Goal: Information Seeking & Learning: Check status

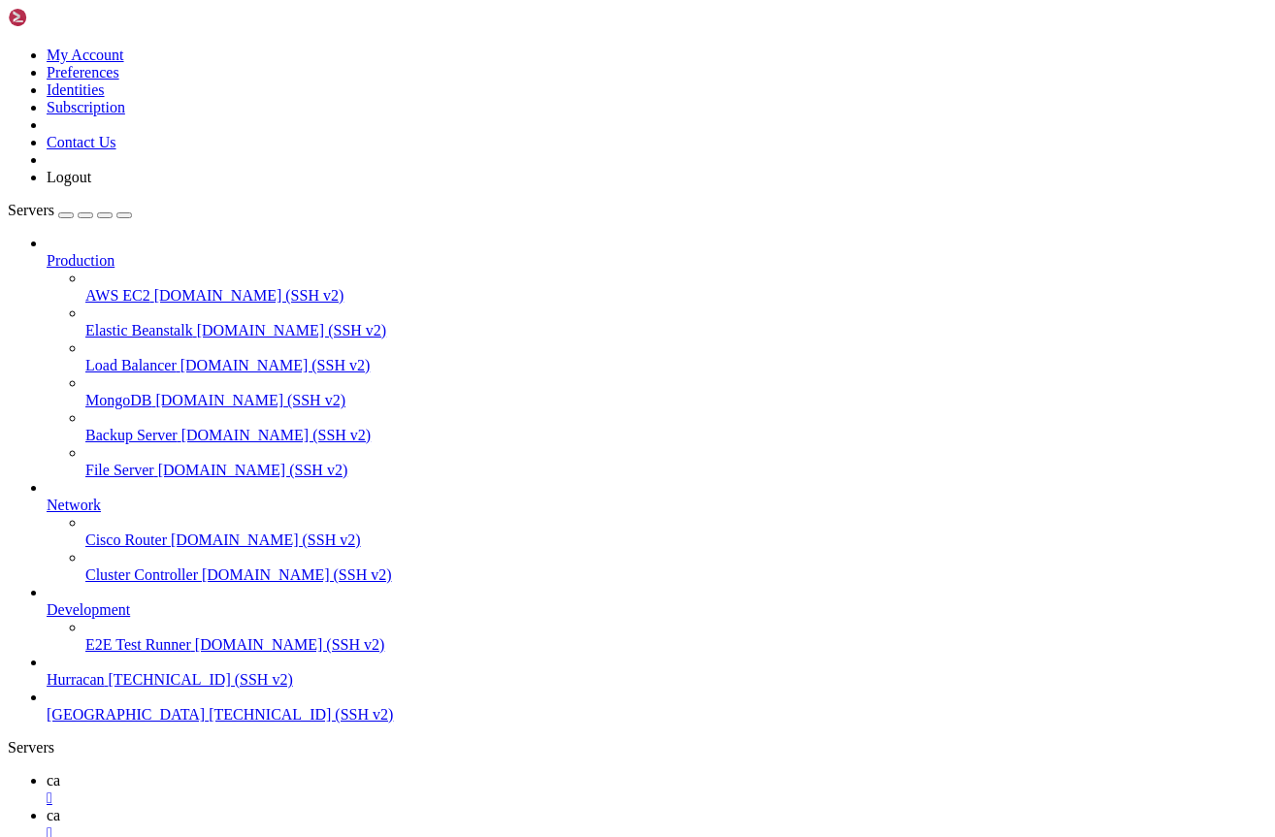
scroll to position [1493, 0]
drag, startPoint x: 353, startPoint y: 2903, endPoint x: 353, endPoint y: 2888, distance: 14.6
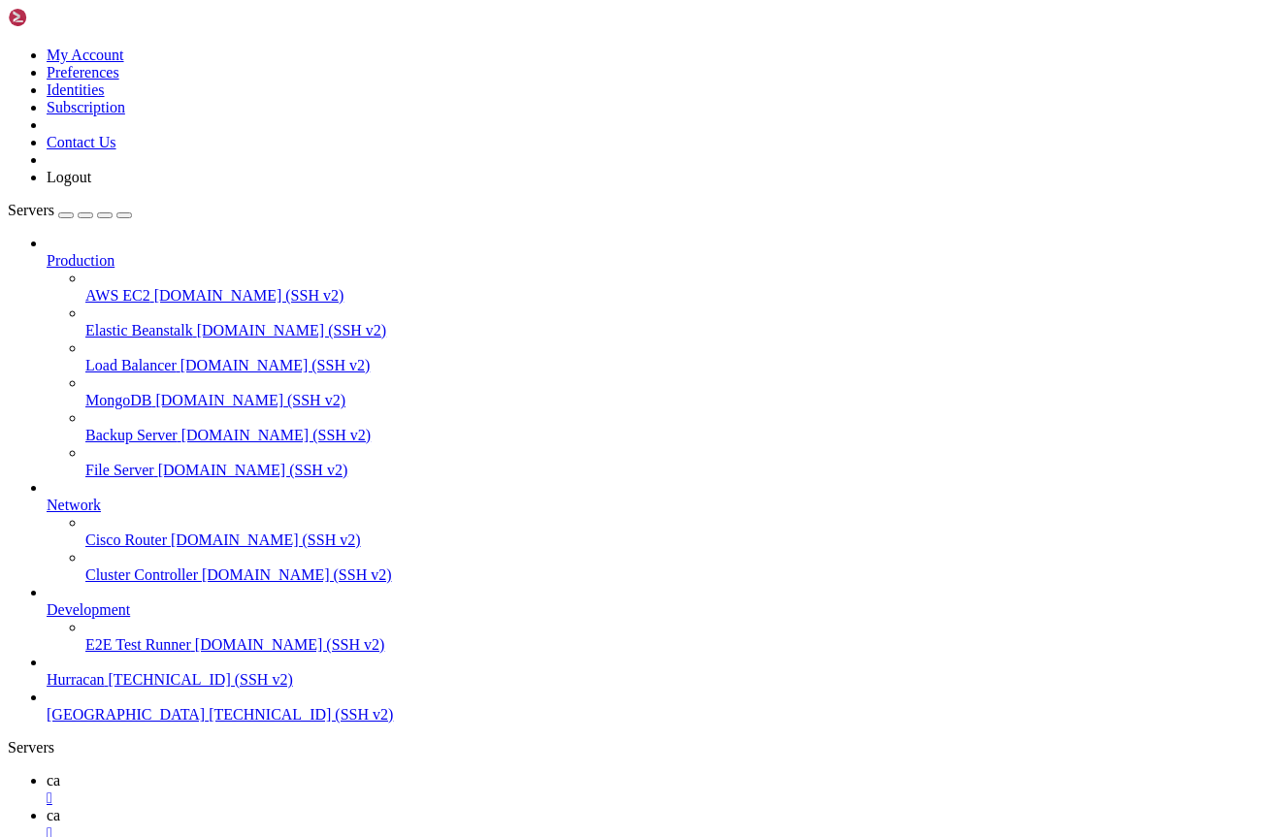
drag, startPoint x: 35, startPoint y: 2933, endPoint x: 425, endPoint y: 2962, distance: 391.1
copy div ". Добавить systemd сервис для автоматического перезапуска 2. Настроить монитори…"
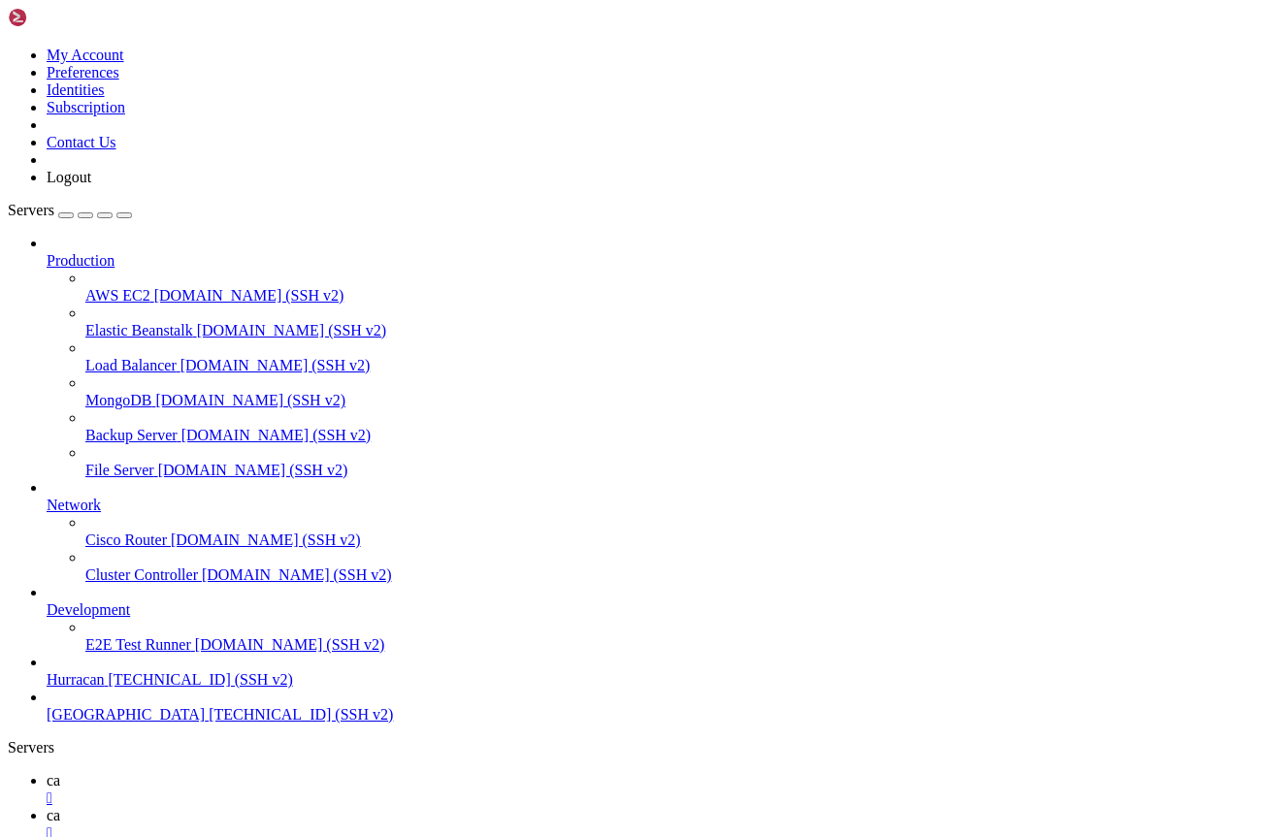
scroll to position [15187, 0]
drag, startPoint x: 514, startPoint y: 2867, endPoint x: 514, endPoint y: 2879, distance: 11.6
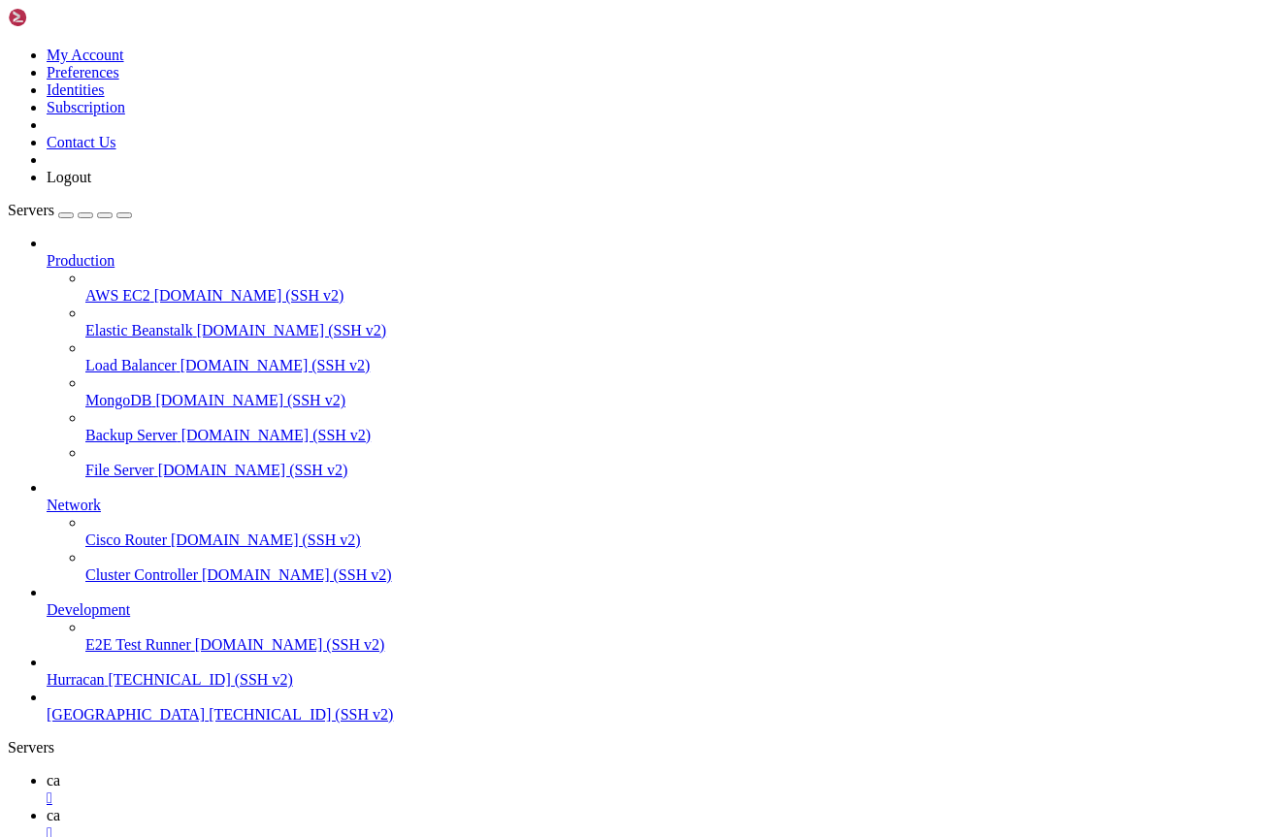
drag, startPoint x: 385, startPoint y: 2921, endPoint x: 447, endPoint y: 2966, distance: 76.5
drag, startPoint x: 440, startPoint y: 2971, endPoint x: 421, endPoint y: 2938, distance: 38.3
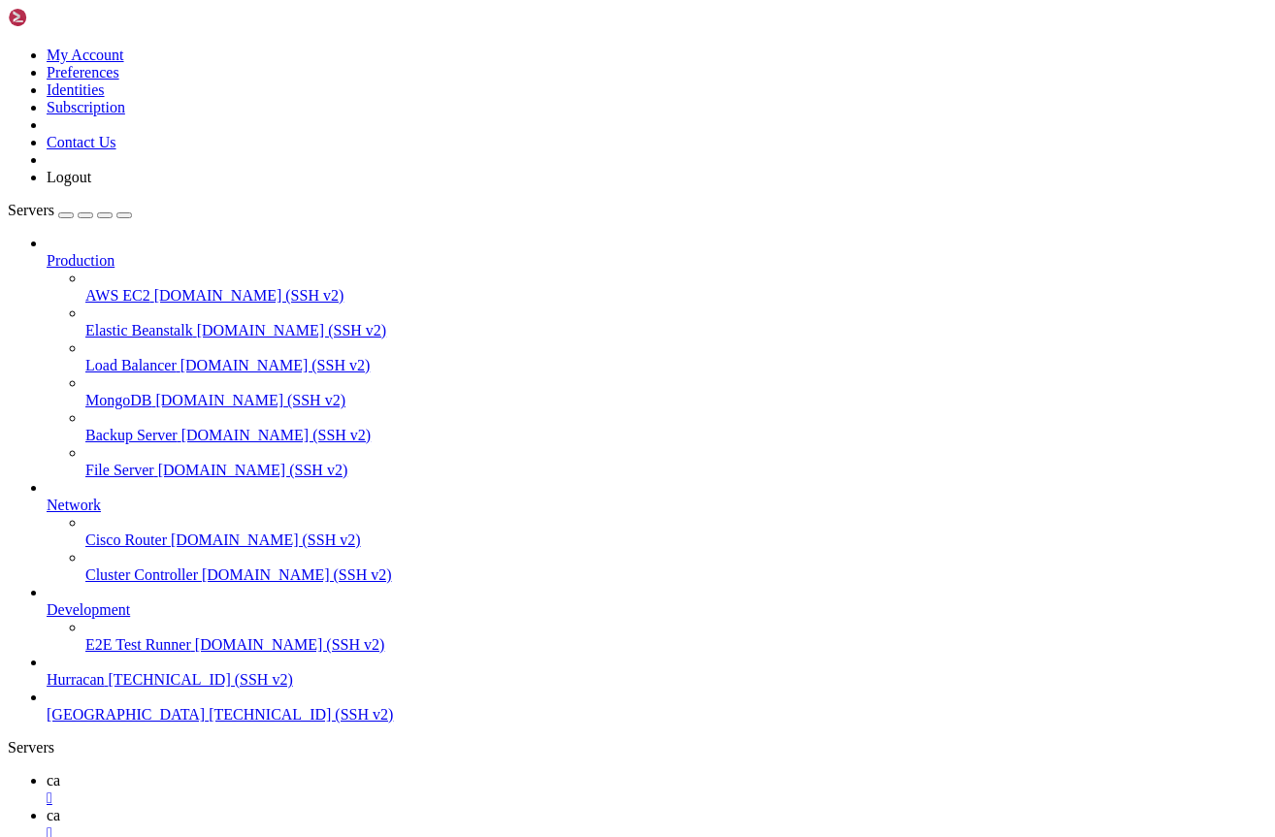
drag, startPoint x: 428, startPoint y: 2932, endPoint x: 509, endPoint y: 2967, distance: 88.7
drag, startPoint x: 549, startPoint y: 2991, endPoint x: 500, endPoint y: 2918, distance: 88.8
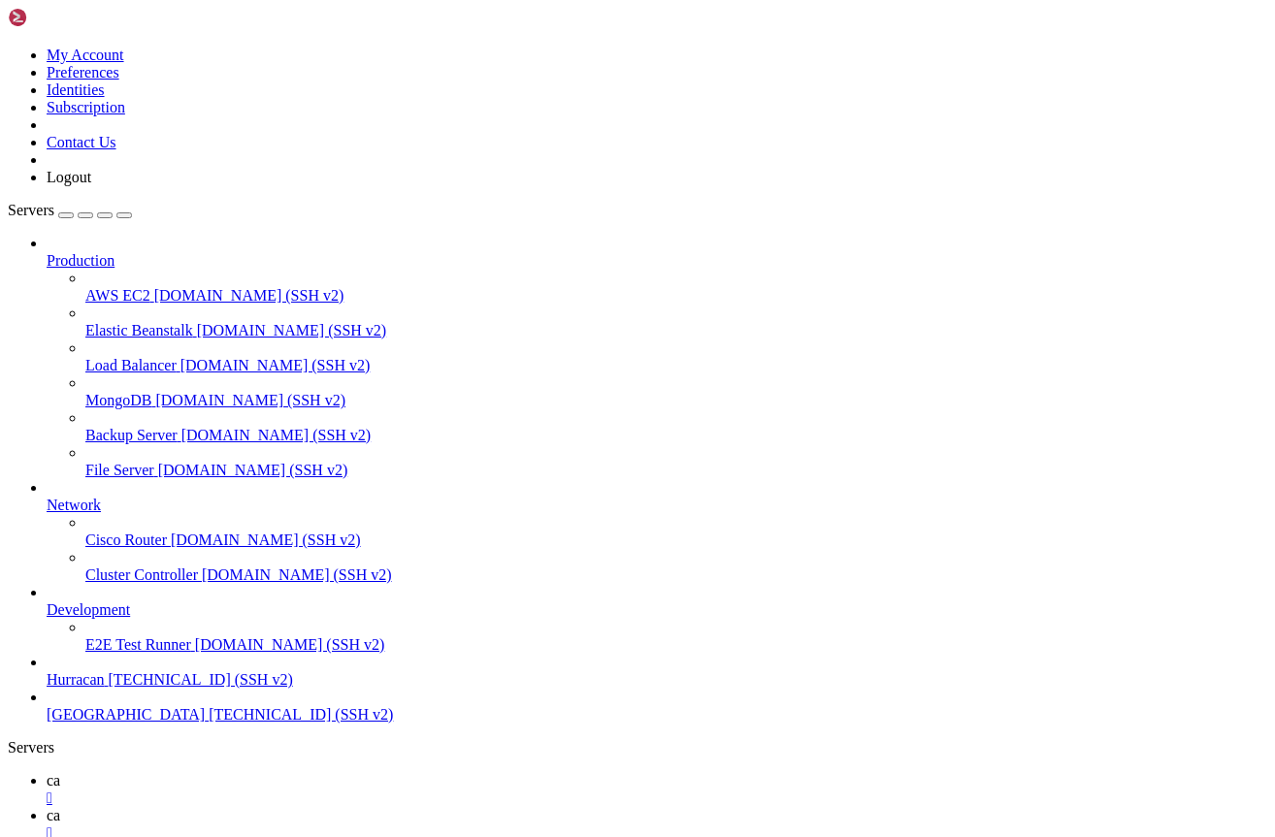
drag, startPoint x: 500, startPoint y: 2918, endPoint x: 571, endPoint y: 3005, distance: 112.4
drag, startPoint x: 571, startPoint y: 3005, endPoint x: 511, endPoint y: 2913, distance: 109.5
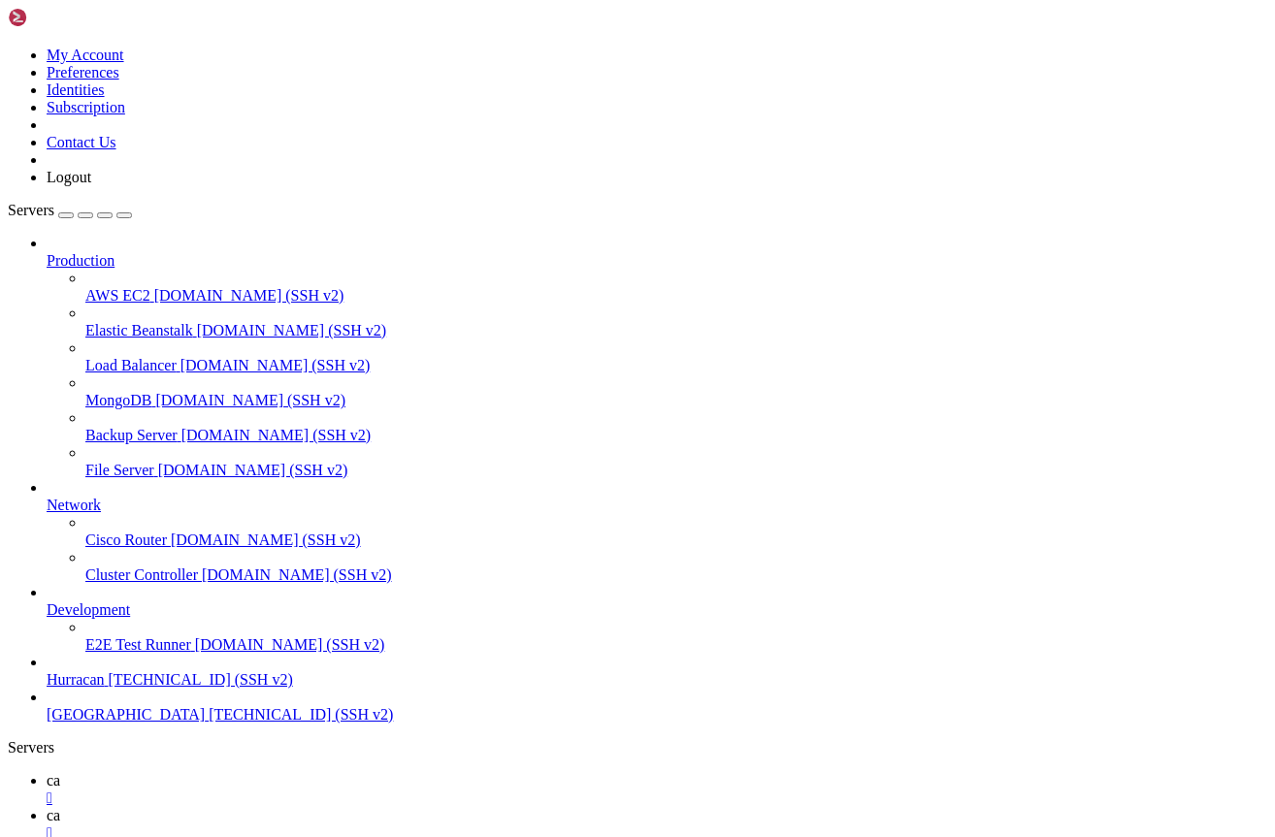
click at [350, 807] on link "ca " at bounding box center [657, 824] width 1221 height 35
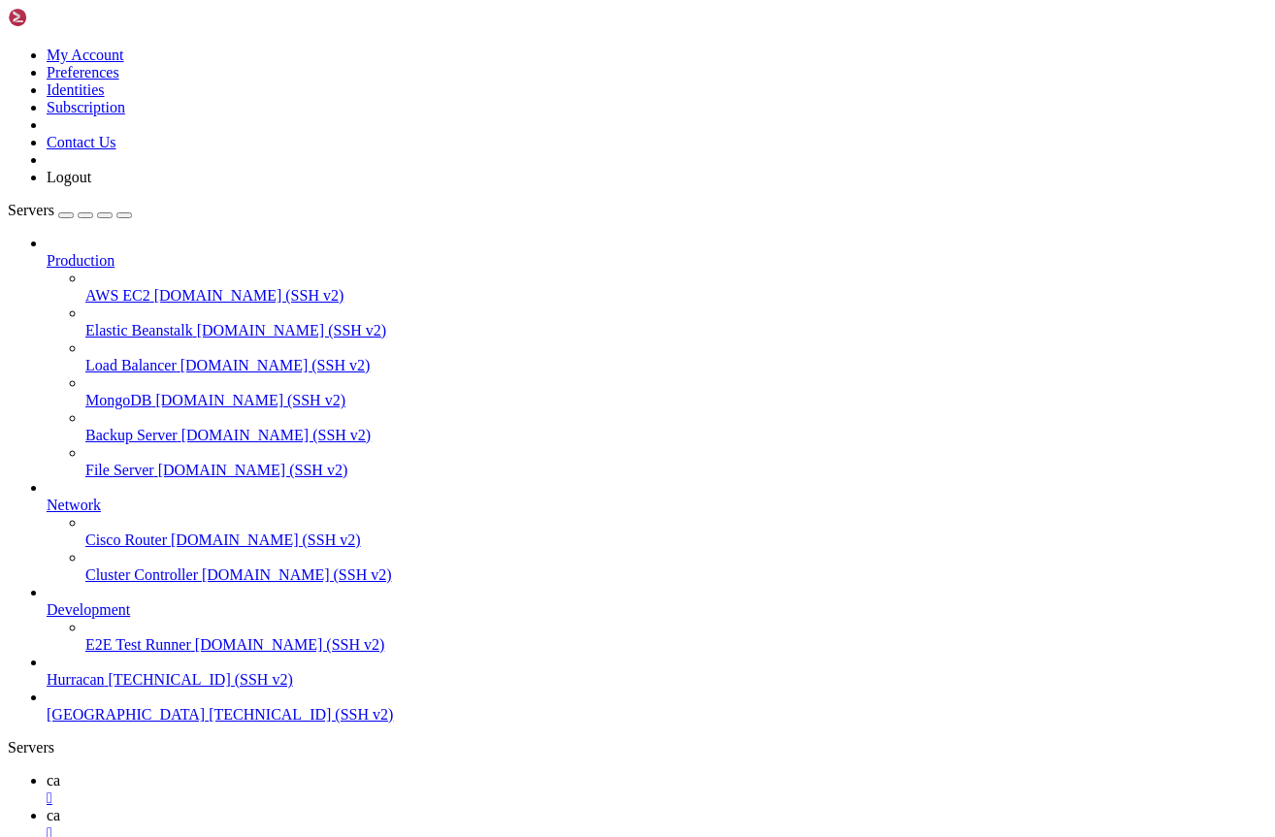
click at [395, 825] on div "" at bounding box center [657, 833] width 1221 height 17
